Goal: Find contact information: Find contact information

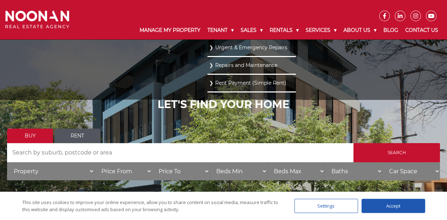
click at [219, 66] on link "Repairs and Maintenance" at bounding box center [251, 65] width 85 height 10
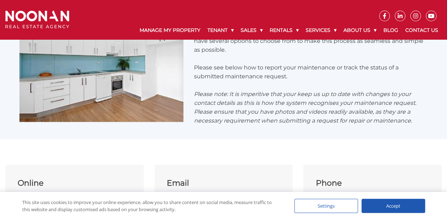
scroll to position [284, 0]
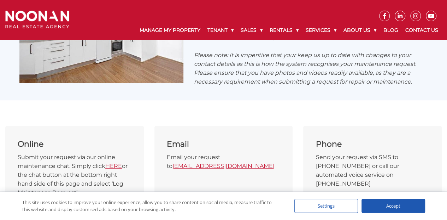
drag, startPoint x: 279, startPoint y: 160, endPoint x: 174, endPoint y: 164, distance: 105.5
click at [174, 164] on div "Email Email your request to maintenance@bricksandagent.com" at bounding box center [224, 167] width 139 height 83
copy link "maintenance@bricksandagent.com"
